Goal: Check status: Check status

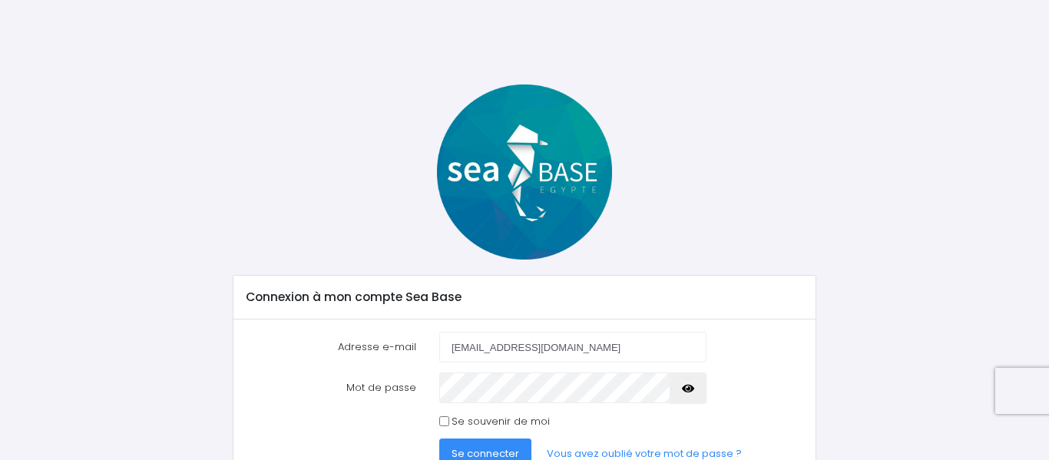
click at [505, 450] on span "Se connecter" at bounding box center [486, 453] width 68 height 15
click at [598, 349] on input "sylvie91150@aol.com" at bounding box center [572, 347] width 267 height 31
type input "s"
type input "ombrie@aol.com"
click at [688, 389] on icon "button" at bounding box center [688, 389] width 12 height 0
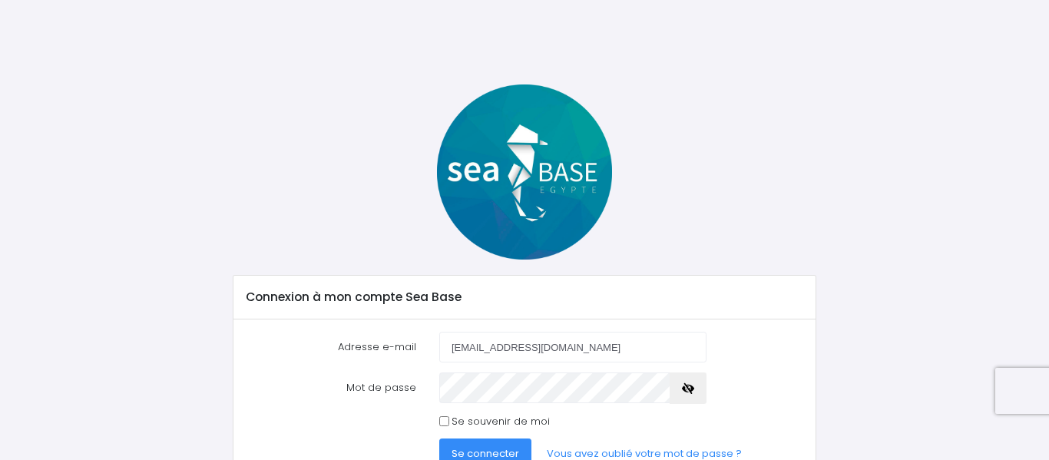
click at [496, 450] on span "Se connecter" at bounding box center [486, 453] width 68 height 15
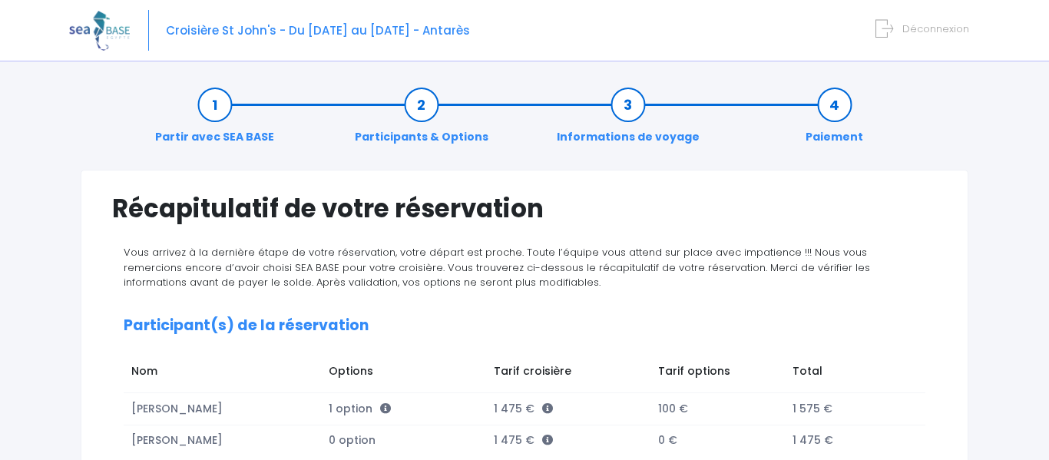
click at [940, 26] on span "Déconnexion" at bounding box center [936, 29] width 67 height 15
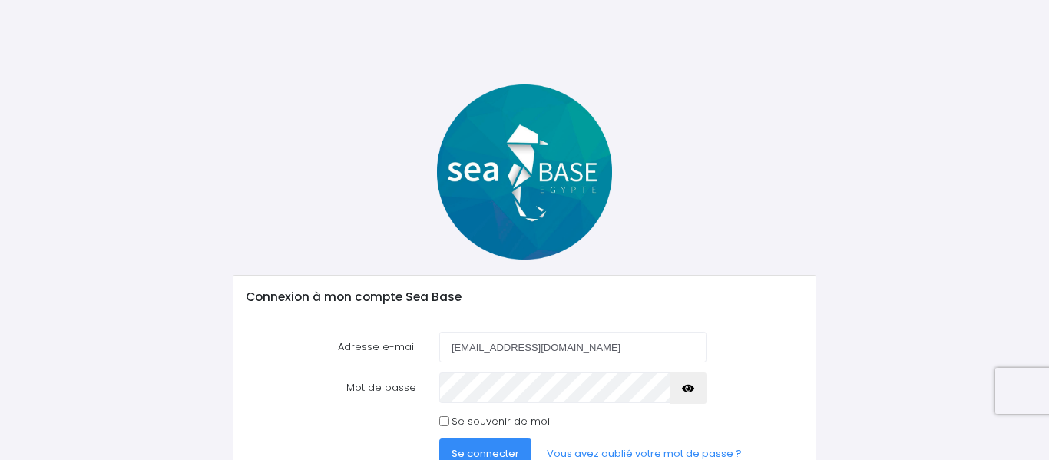
click at [636, 347] on input "sylvie91150@aol.com" at bounding box center [572, 347] width 267 height 31
type input "ombrie@aol.com"
click at [492, 446] on span "Se connecter" at bounding box center [486, 453] width 68 height 15
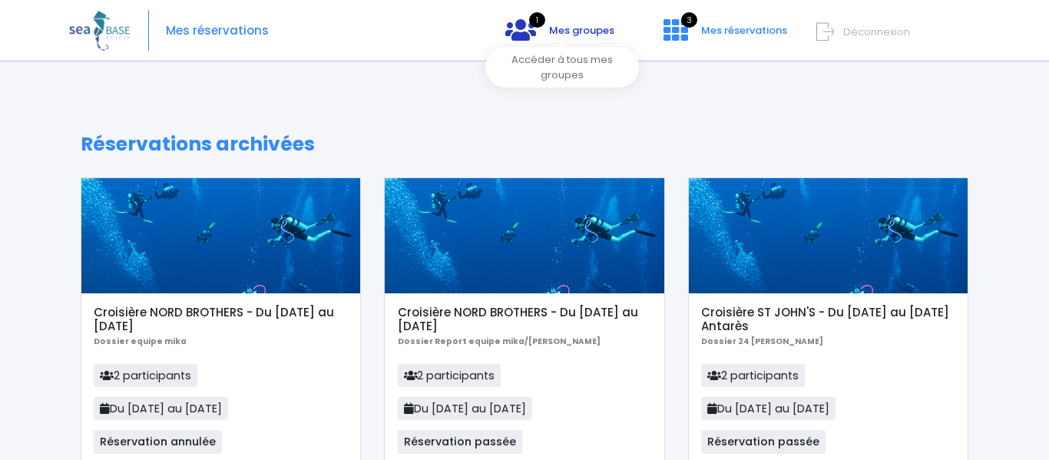
click at [573, 32] on span "Mes groupes" at bounding box center [581, 30] width 65 height 15
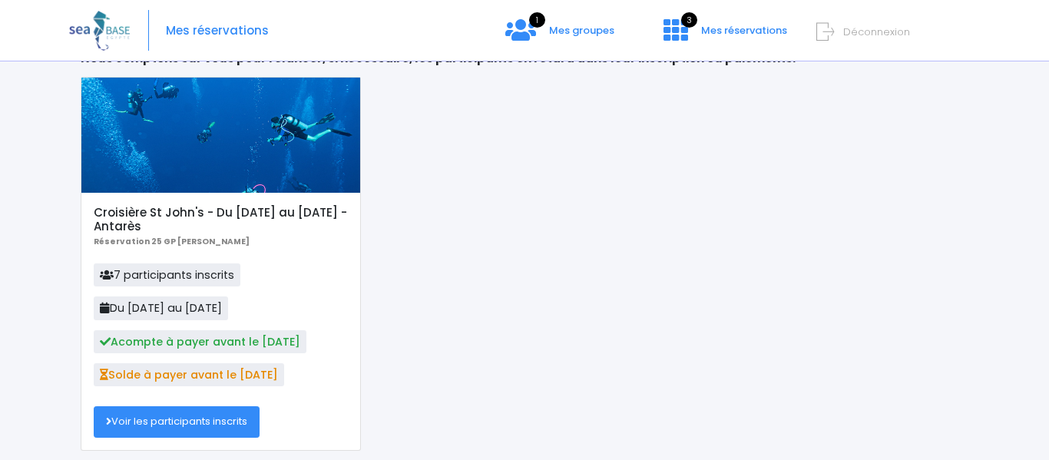
scroll to position [113, 0]
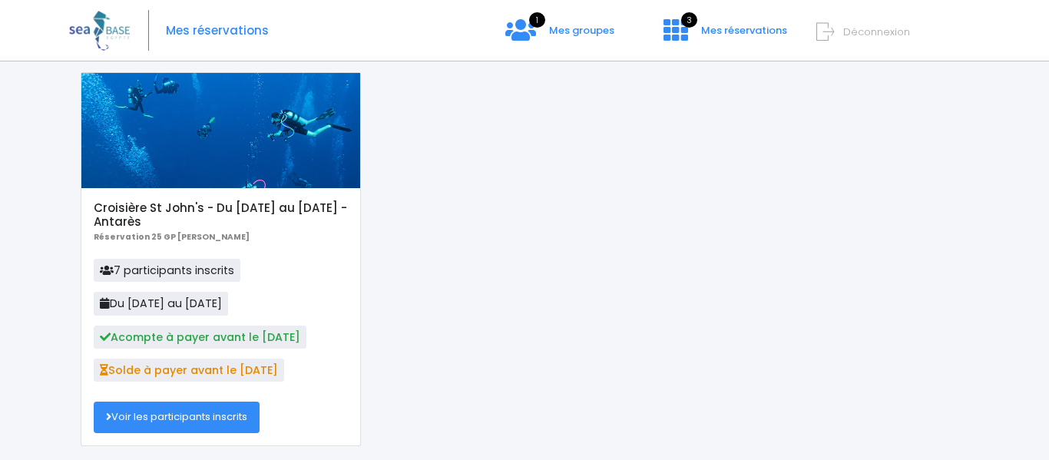
click at [197, 413] on link "Voir les participants inscrits" at bounding box center [177, 417] width 166 height 31
